Goal: Register for event/course

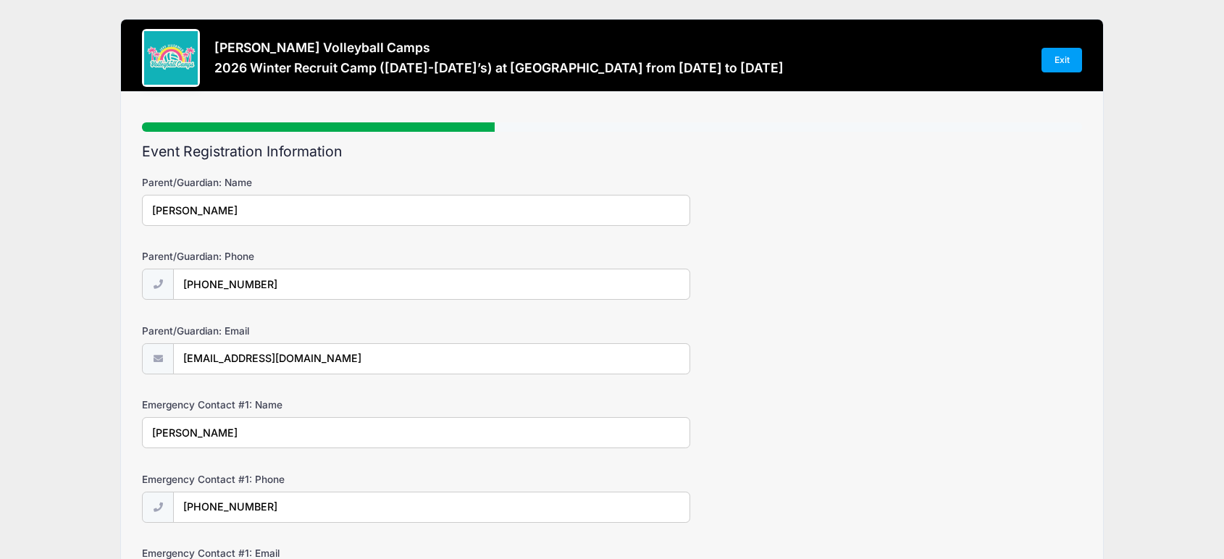
select select "2027"
select select "Outside Hitter"
select select "Rightside Hitter"
select select "No"
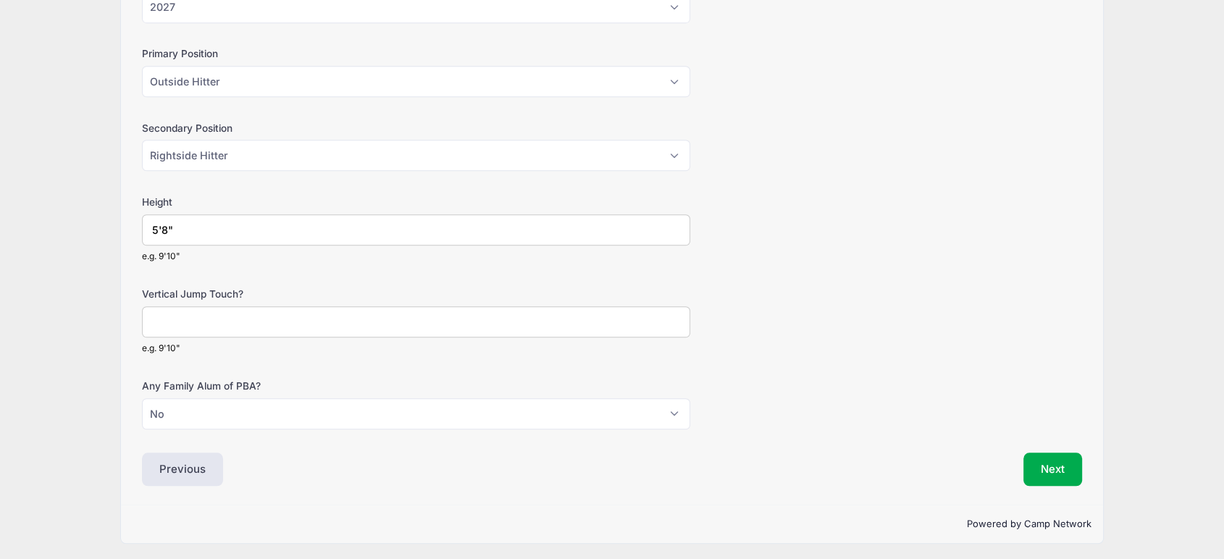
scroll to position [962, 0]
click at [174, 317] on input "Vertical Jump Touch?" at bounding box center [416, 321] width 548 height 31
type input "9'6"
click at [1050, 461] on button "Next" at bounding box center [1052, 469] width 59 height 33
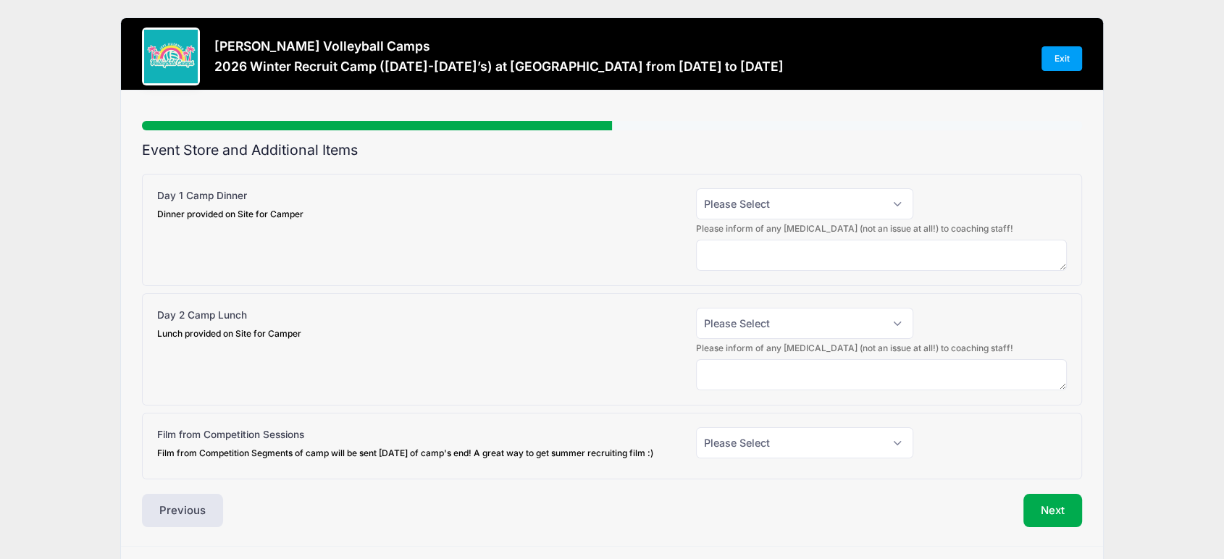
scroll to position [0, 0]
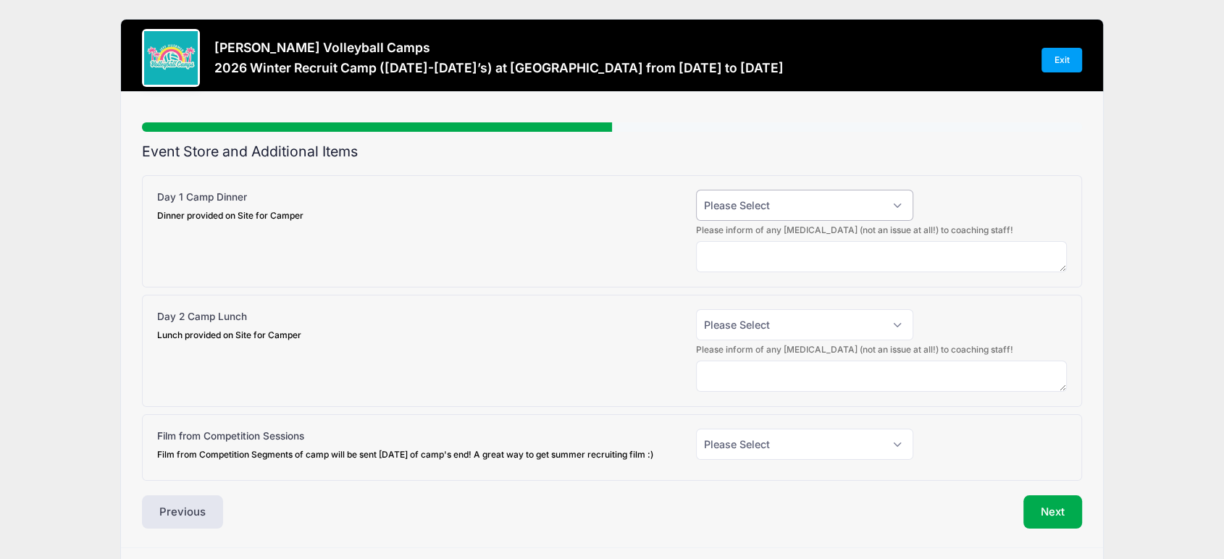
click at [812, 205] on select "Please Select Yes (+$15.00) No" at bounding box center [804, 205] width 217 height 31
select select "1"
click at [696, 190] on select "Please Select Yes (+$15.00) No" at bounding box center [804, 205] width 217 height 31
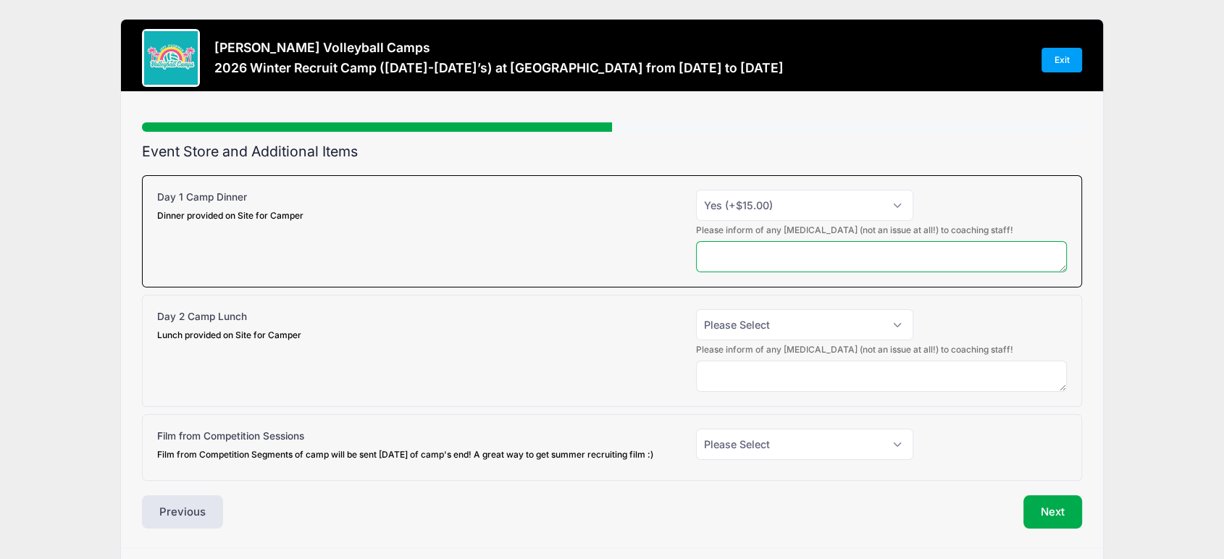
click at [813, 253] on textarea at bounding box center [881, 256] width 371 height 31
type textarea "none"
click at [751, 336] on select "Please Select Yes (+$15.00) No" at bounding box center [804, 324] width 217 height 31
select select "1"
click at [696, 309] on select "Please Select Yes (+$15.00) No" at bounding box center [804, 324] width 217 height 31
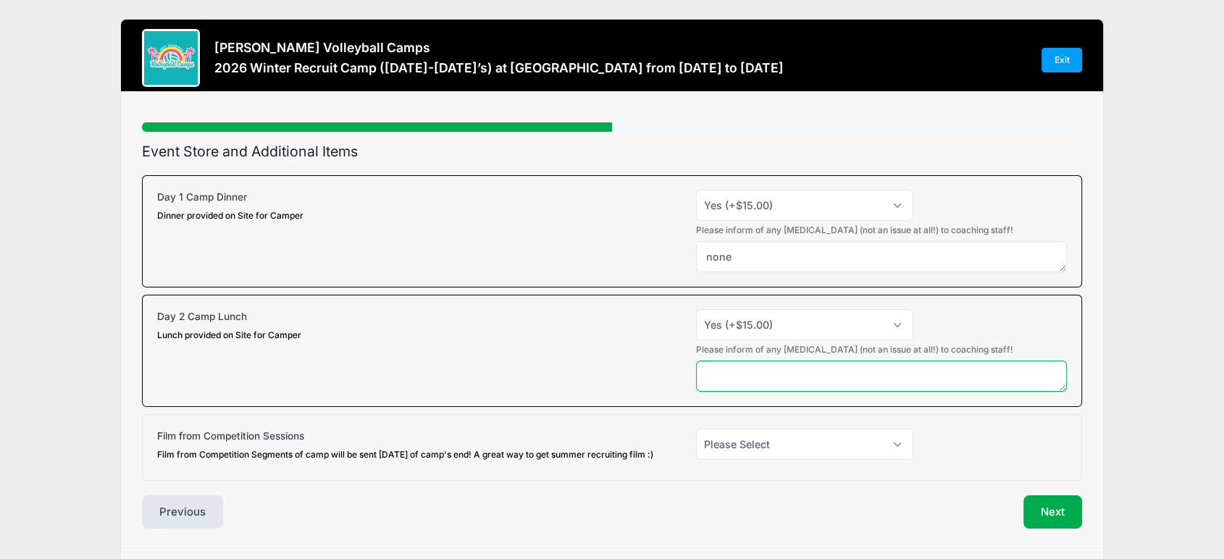
click at [759, 375] on textarea at bounding box center [881, 376] width 371 height 31
type textarea "none"
click at [804, 433] on select "Please Select Yes (+$20.00) No" at bounding box center [804, 444] width 217 height 31
click at [595, 480] on div "Film from Competition Sessions Film from Competition Segments of camp will be s…" at bounding box center [612, 447] width 940 height 67
click at [776, 450] on select "Please Select Yes (+$20.00) No" at bounding box center [804, 444] width 217 height 31
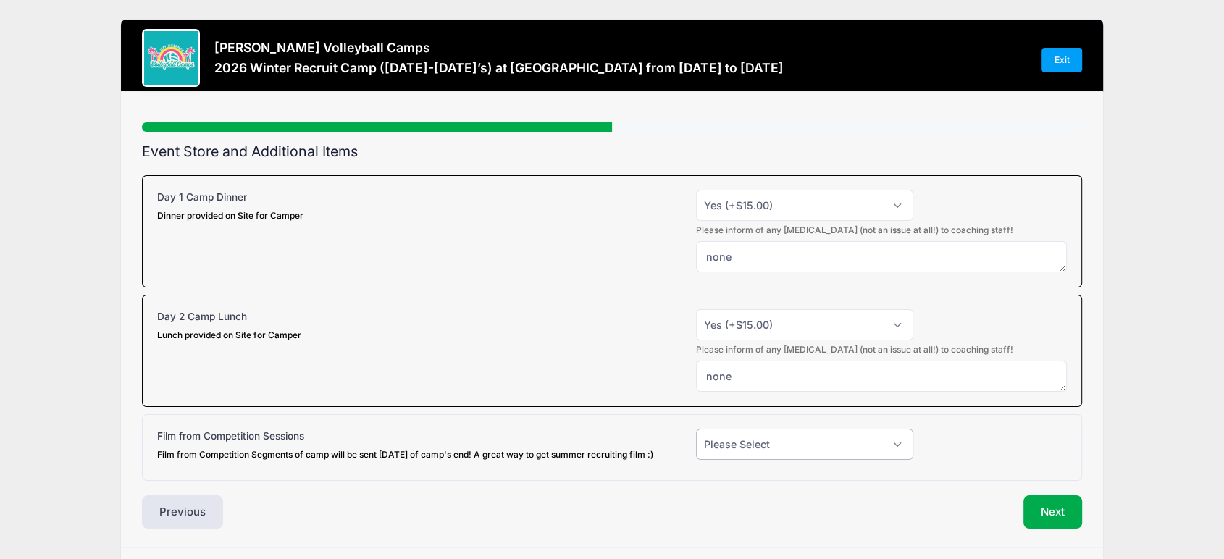
select select "1"
click at [696, 429] on select "Please Select Yes (+$20.00) No" at bounding box center [804, 444] width 217 height 31
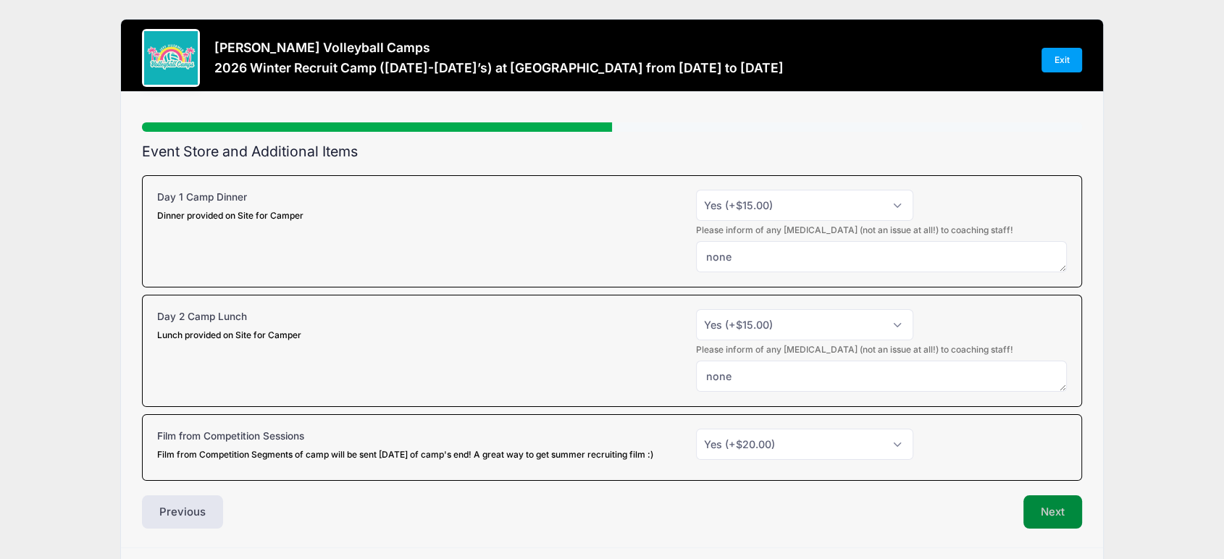
click at [1059, 524] on button "Next" at bounding box center [1052, 511] width 59 height 33
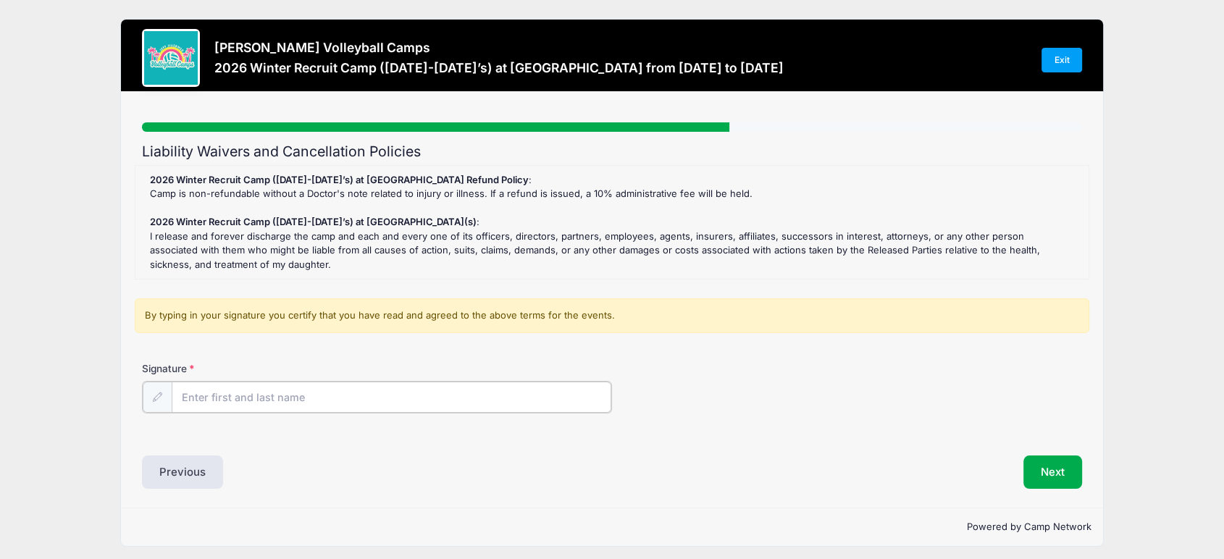
click at [238, 410] on input "Signature" at bounding box center [391, 397] width 439 height 31
click at [259, 394] on input "Signature" at bounding box center [391, 397] width 439 height 31
type input "[PERSON_NAME]"
click at [1047, 472] on button "Next" at bounding box center [1052, 470] width 59 height 33
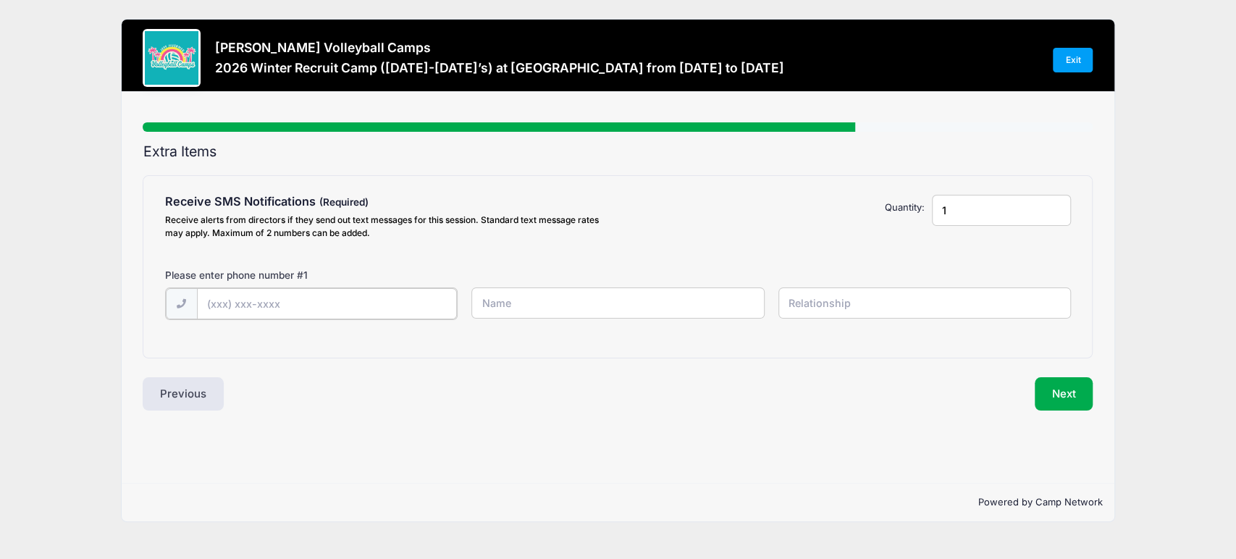
click at [287, 314] on input "text" at bounding box center [327, 303] width 260 height 31
type input "[PHONE_NUMBER]"
click at [540, 303] on input "[PERSON_NAME] 575 VB 15-1 Jordan PCVC [PERSON_NAME]" at bounding box center [617, 302] width 293 height 31
drag, startPoint x: 504, startPoint y: 301, endPoint x: 637, endPoint y: 312, distance: 133.7
click at [637, 312] on input "[PERSON_NAME] 575 VB 15-1 Jordan PCVC [PERSON_NAME]" at bounding box center [617, 302] width 293 height 31
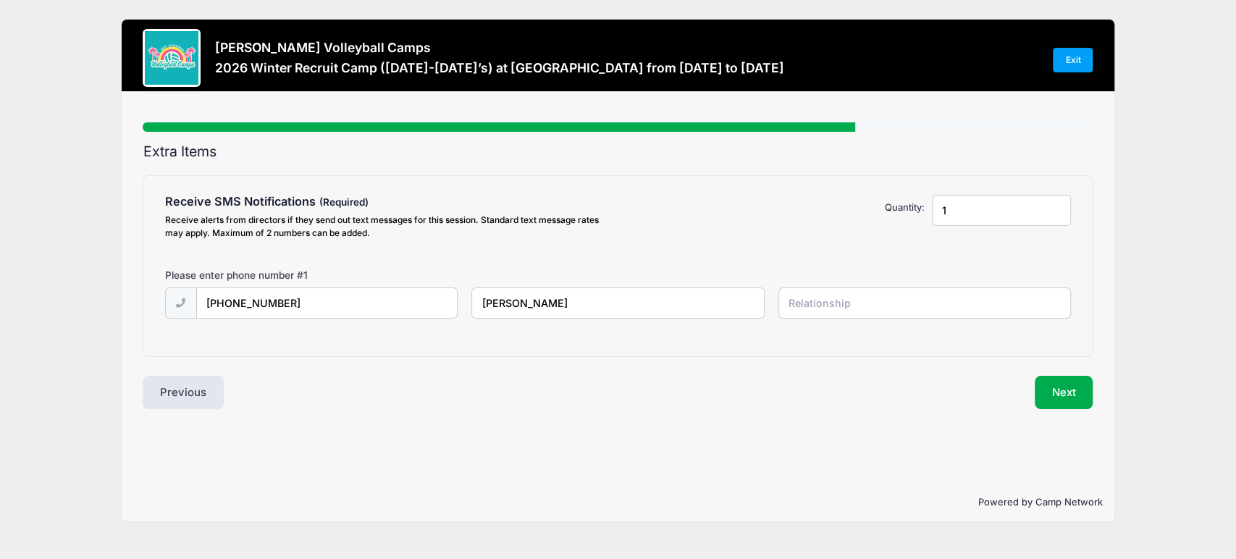
type input "[PERSON_NAME]"
click at [804, 314] on input "text" at bounding box center [924, 302] width 293 height 31
drag, startPoint x: 809, startPoint y: 298, endPoint x: 793, endPoint y: 303, distance: 17.4
click at [793, 303] on input "MOther" at bounding box center [924, 302] width 293 height 31
type input "Mother"
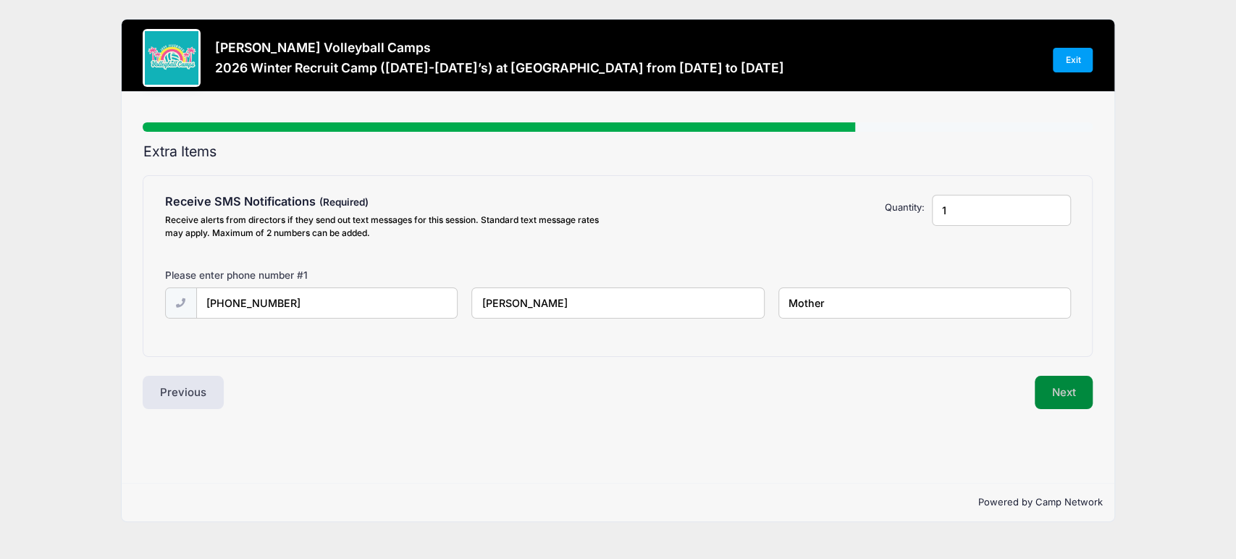
click at [1074, 392] on button "Next" at bounding box center [1064, 392] width 59 height 33
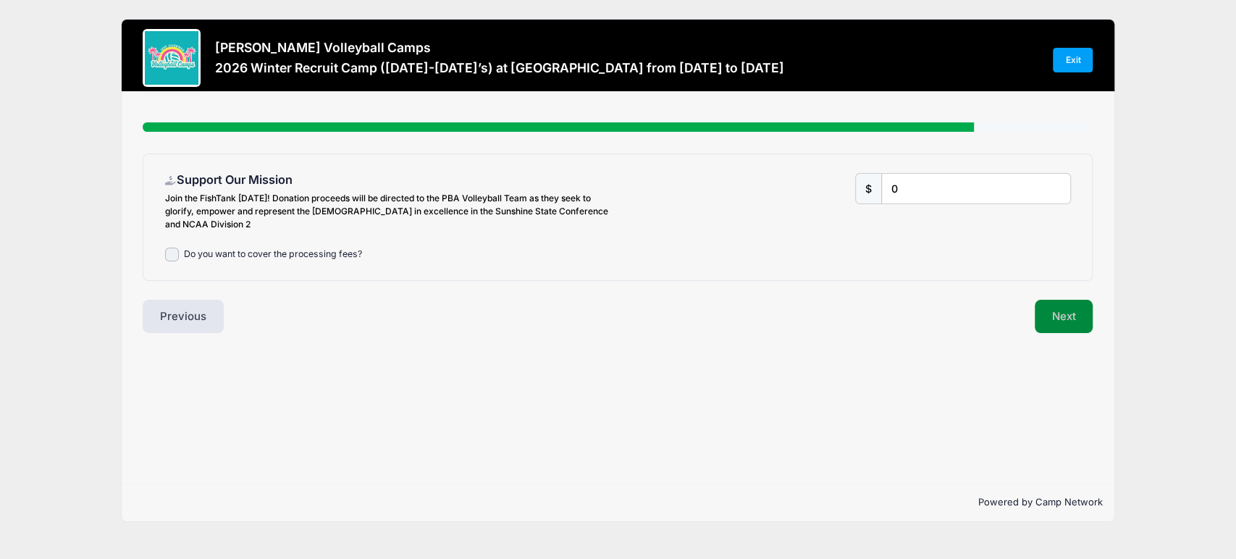
click at [1067, 311] on button "Next" at bounding box center [1064, 316] width 59 height 33
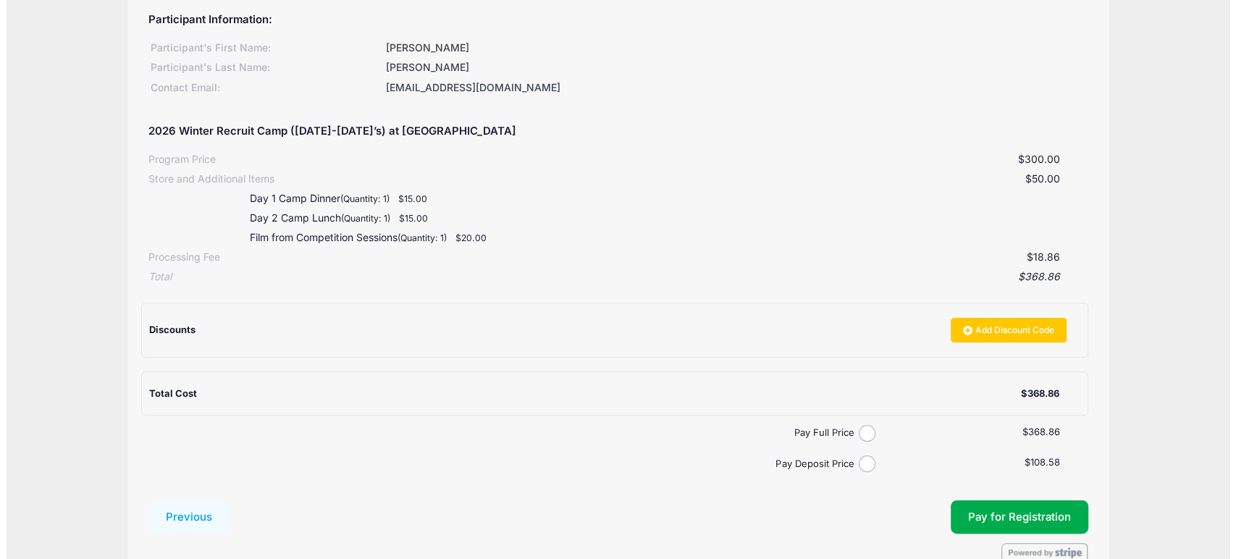
scroll to position [239, 0]
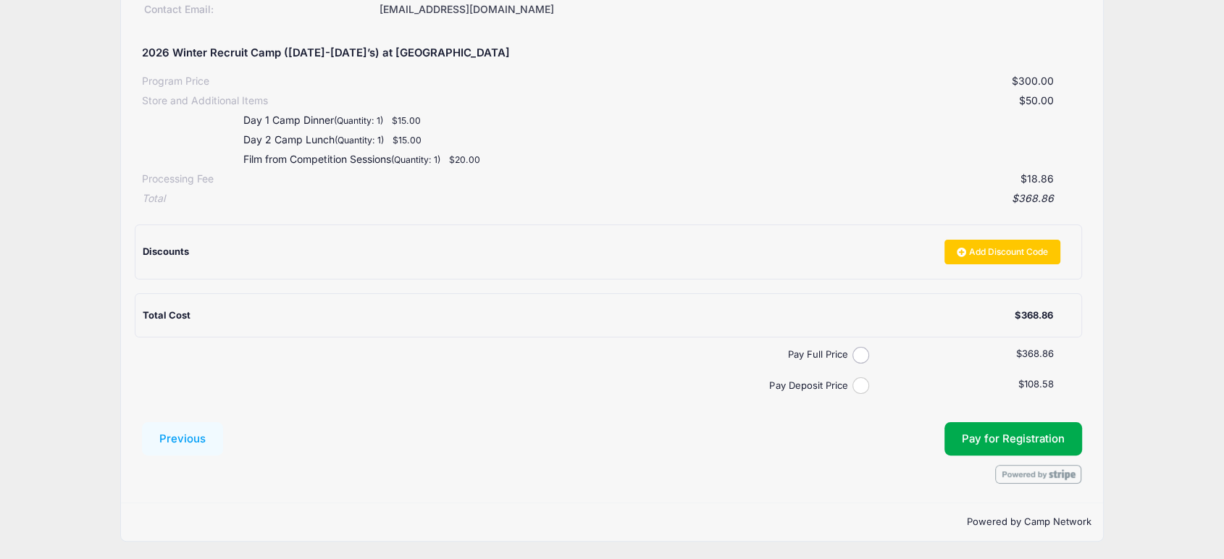
click at [859, 384] on input "Pay Deposit Price" at bounding box center [860, 385] width 17 height 17
radio input "true"
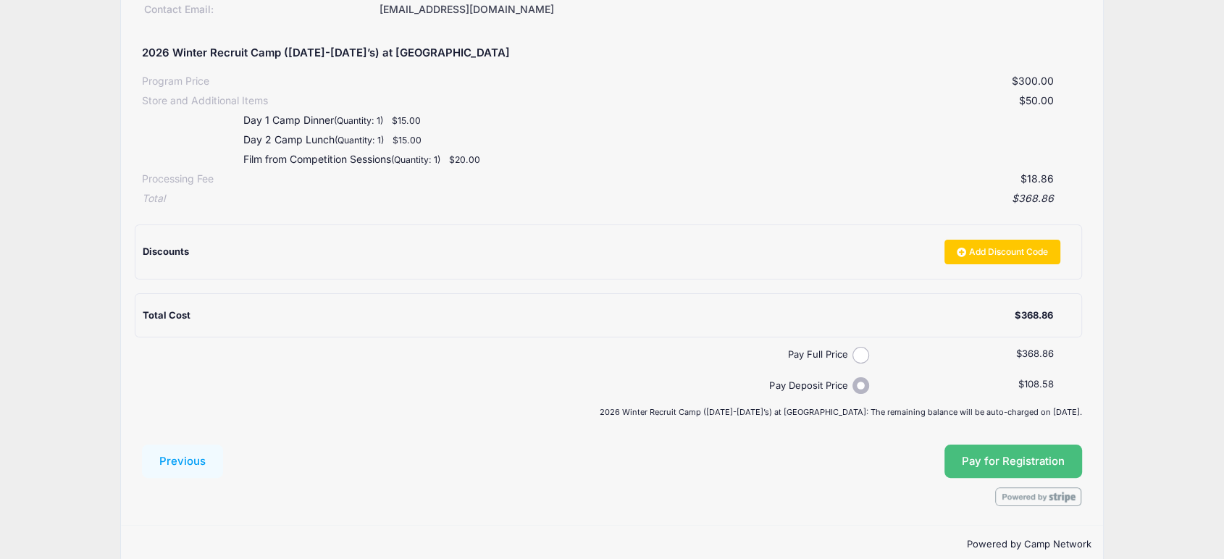
click at [1037, 456] on button "Pay for Registration" at bounding box center [1013, 461] width 138 height 33
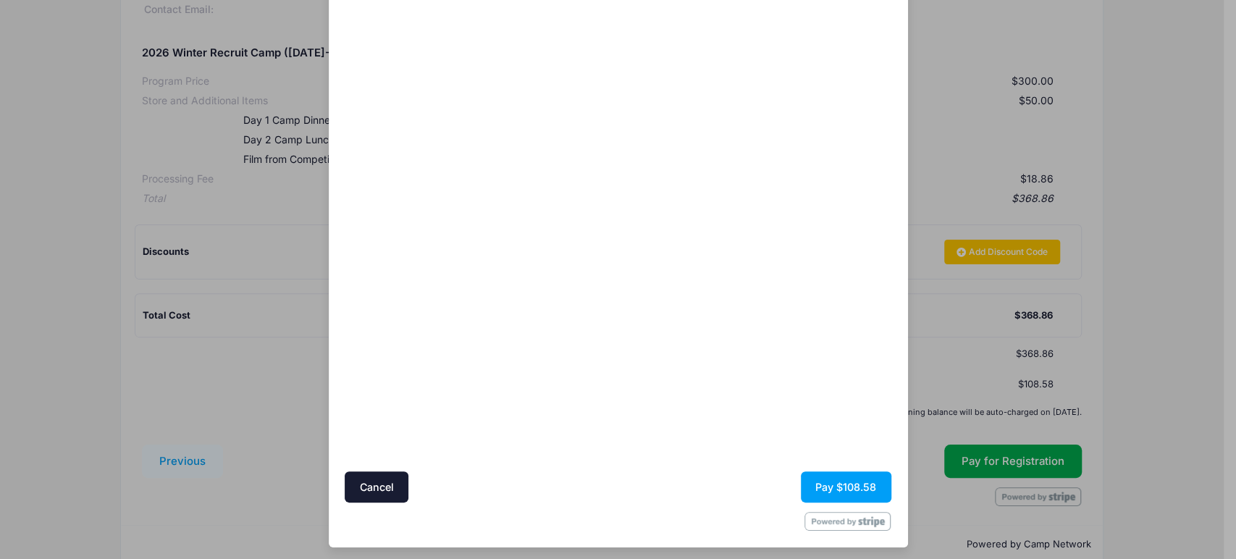
scroll to position [117, 0]
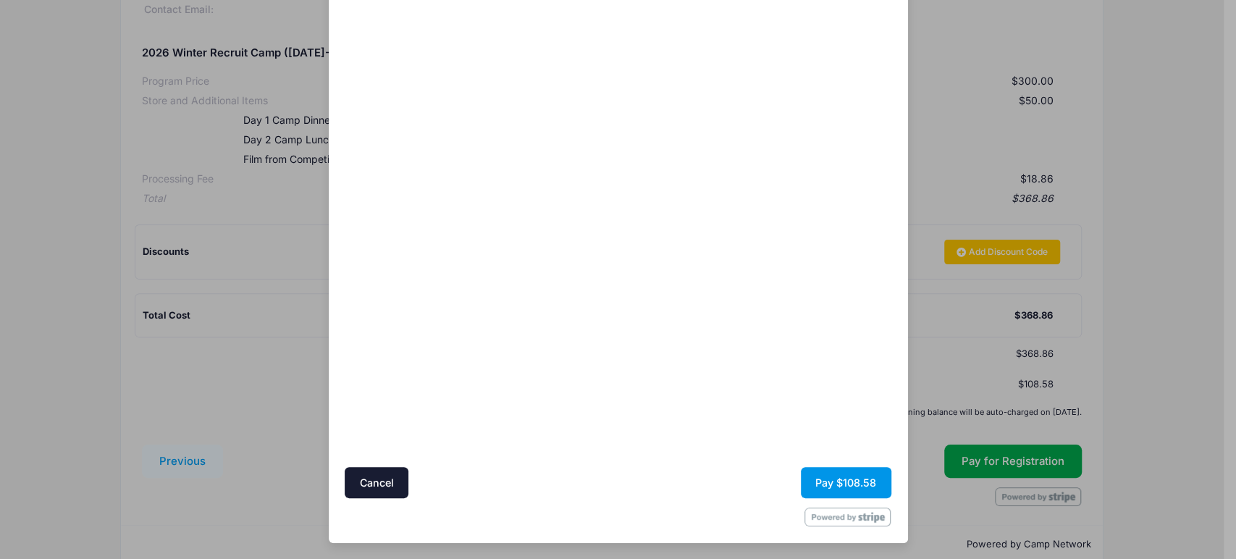
click at [853, 488] on button "Pay $108.58" at bounding box center [846, 482] width 91 height 31
